Goal: Navigation & Orientation: Go to known website

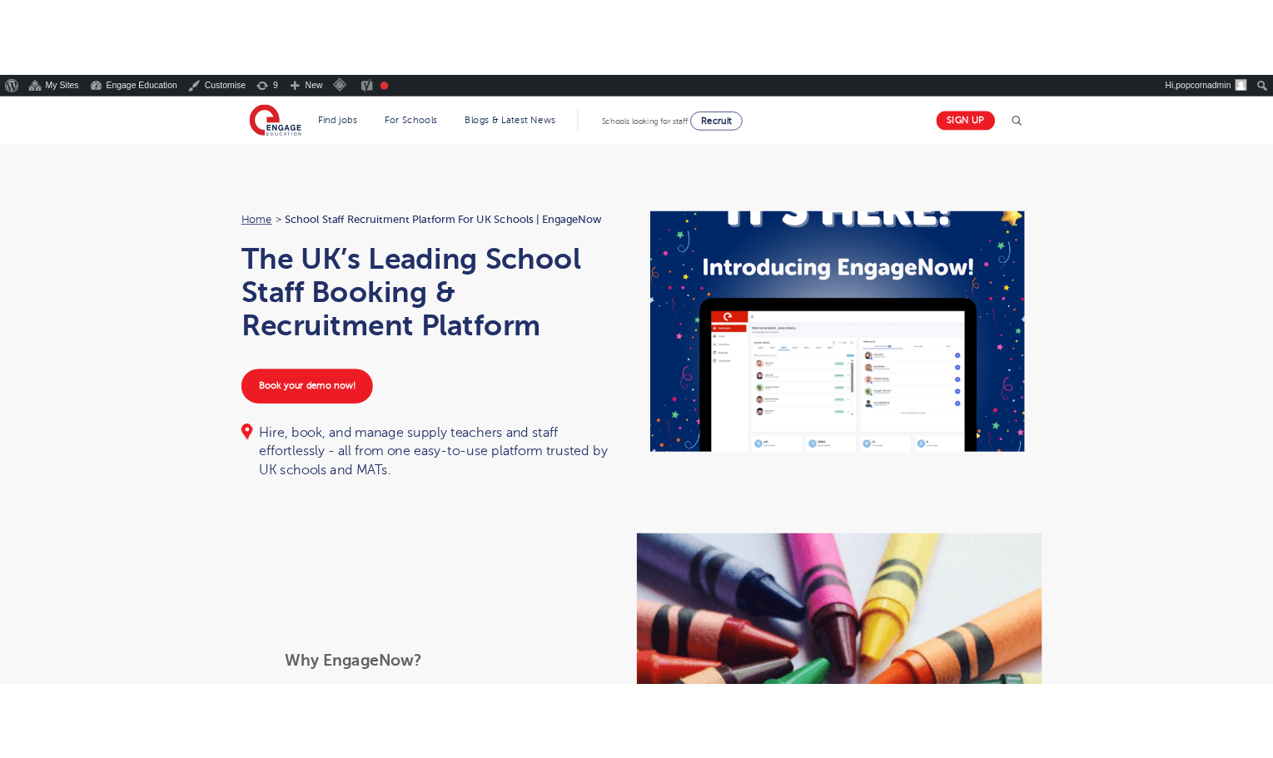
scroll to position [416, 0]
